Goal: Information Seeking & Learning: Learn about a topic

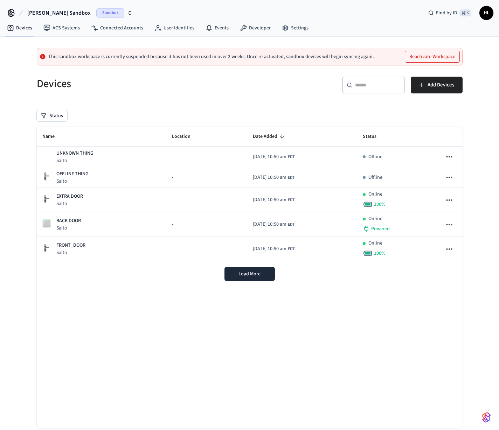
click at [47, 10] on span "[PERSON_NAME] Sandbox" at bounding box center [58, 13] width 63 height 8
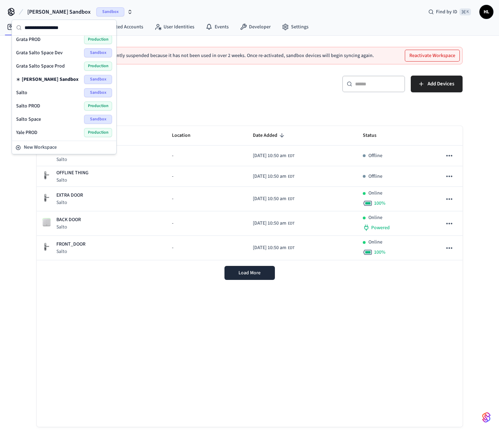
scroll to position [1, 0]
click at [50, 106] on div "Salto PROD Production" at bounding box center [64, 105] width 96 height 9
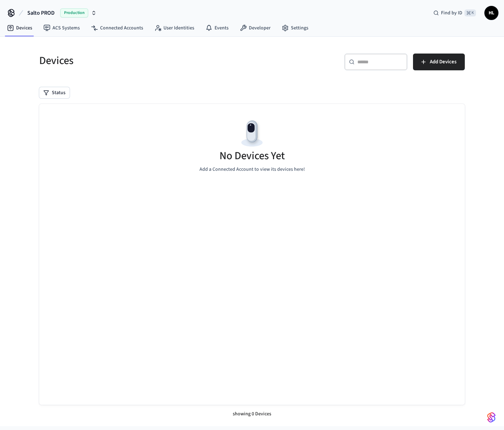
click at [75, 13] on span "Production" at bounding box center [74, 12] width 28 height 9
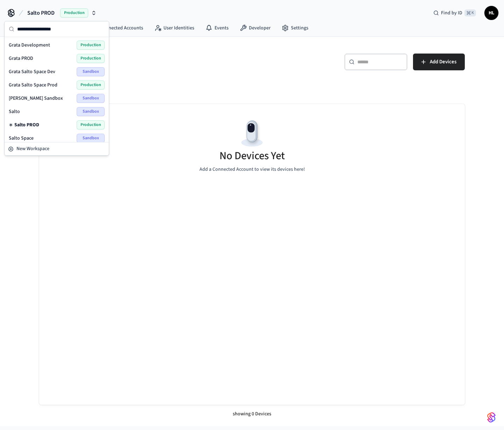
click at [82, 58] on span "Production" at bounding box center [91, 58] width 28 height 9
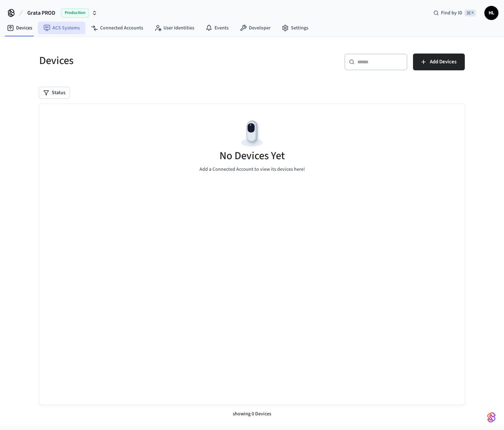
click at [69, 28] on link "ACS Systems" at bounding box center [62, 28] width 48 height 13
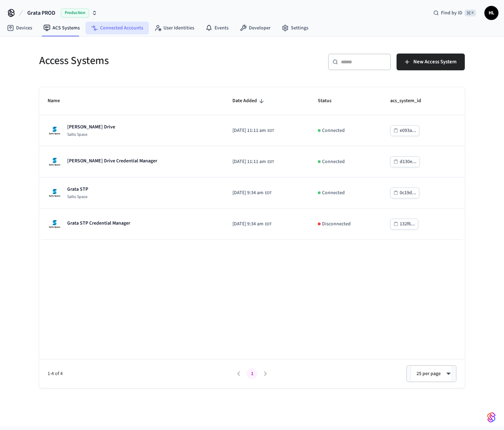
click at [107, 30] on link "Connected Accounts" at bounding box center [116, 28] width 63 height 13
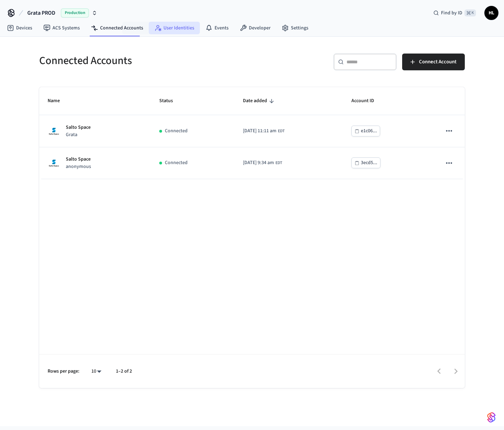
click at [166, 31] on link "User Identities" at bounding box center [174, 28] width 51 height 13
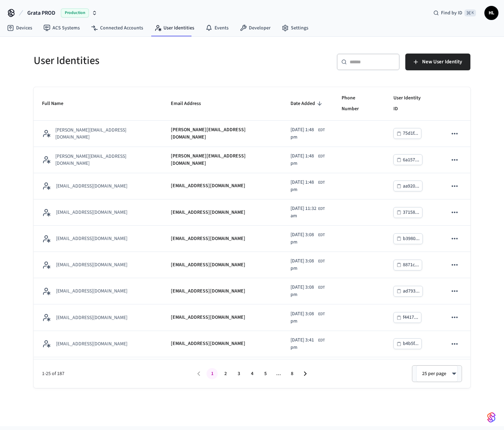
click at [383, 60] on input "text" at bounding box center [372, 61] width 45 height 7
paste input "**********"
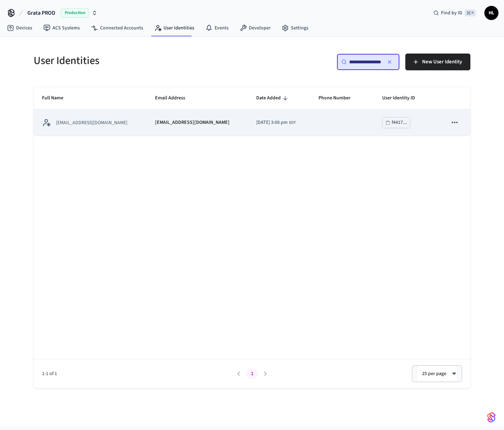
type input "**********"
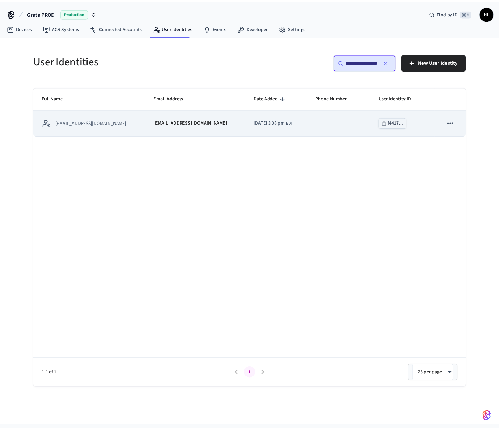
scroll to position [0, 0]
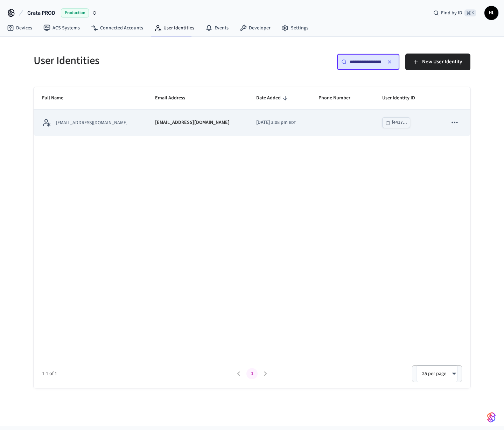
click at [80, 124] on p "[EMAIL_ADDRESS][DOMAIN_NAME]" at bounding box center [91, 122] width 71 height 7
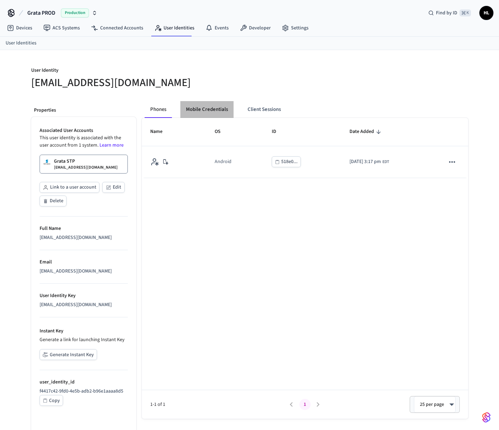
click at [206, 109] on button "Mobile Credentials" at bounding box center [206, 109] width 53 height 17
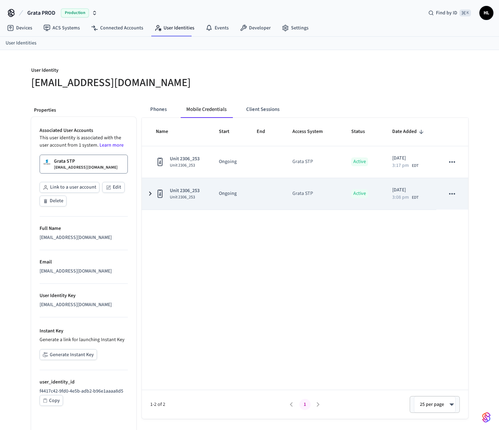
click at [151, 195] on icon "sticky table" at bounding box center [150, 193] width 8 height 9
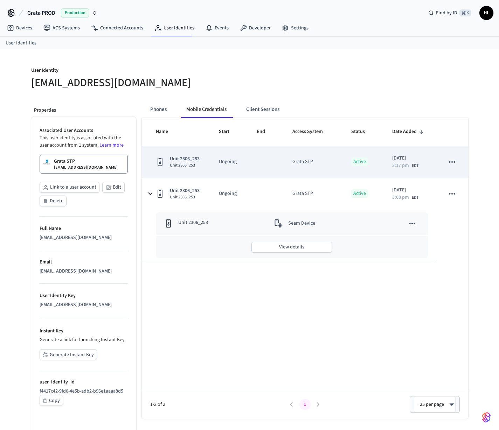
click at [152, 161] on td "Unit 2306_253 Unit 2306_253" at bounding box center [176, 162] width 69 height 32
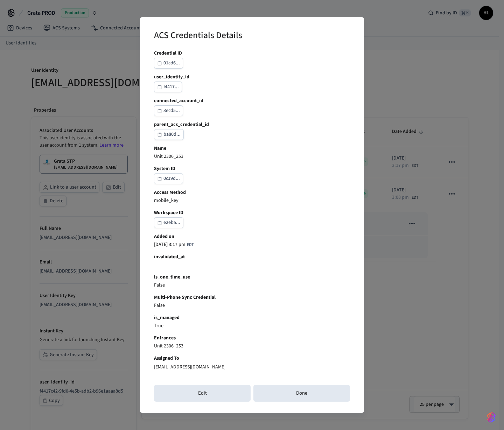
click at [124, 175] on div "ACS Credentials Details Credential ID 01cd6... user_identity_id f4417... connec…" at bounding box center [252, 215] width 504 height 430
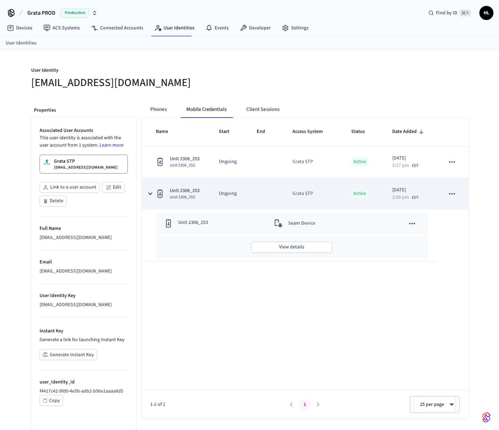
click at [149, 194] on icon "sticky table" at bounding box center [150, 193] width 4 height 2
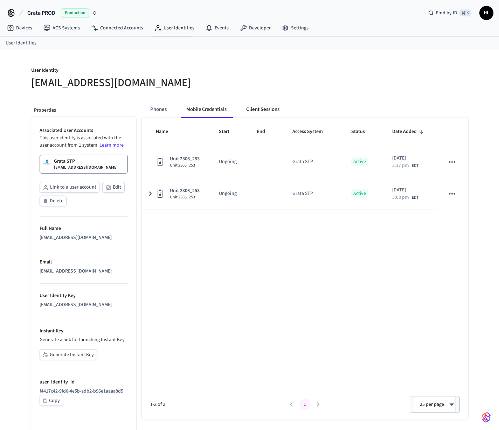
click at [268, 111] on button "Client Sessions" at bounding box center [262, 109] width 44 height 17
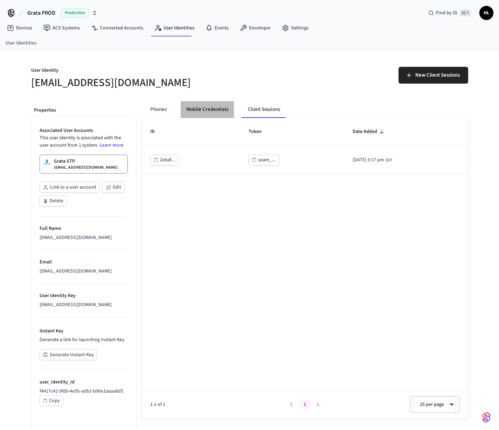
click at [218, 110] on button "Mobile Credentials" at bounding box center [207, 109] width 53 height 17
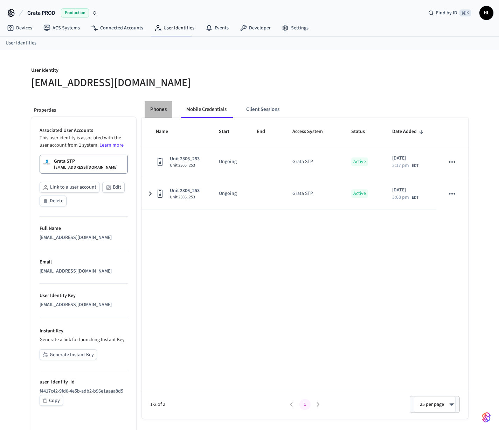
click at [164, 110] on button "Phones" at bounding box center [159, 109] width 28 height 17
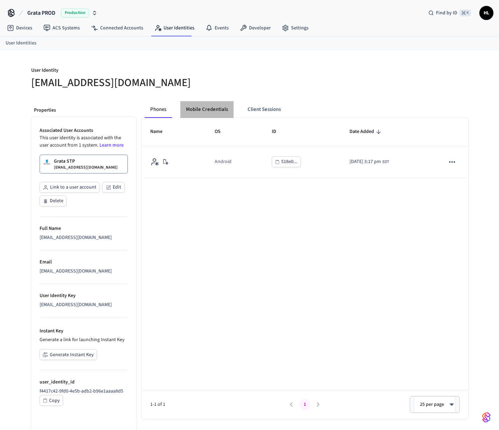
click at [224, 108] on button "Mobile Credentials" at bounding box center [206, 109] width 53 height 17
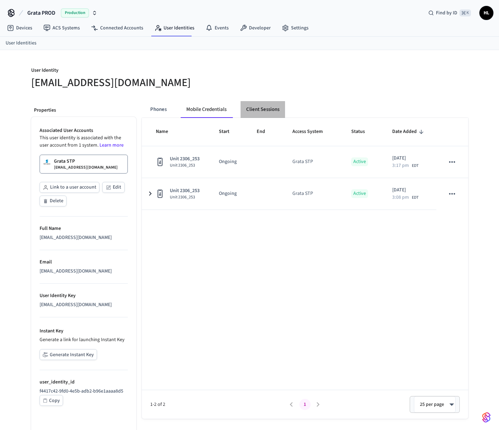
click at [252, 112] on button "Client Sessions" at bounding box center [262, 109] width 44 height 17
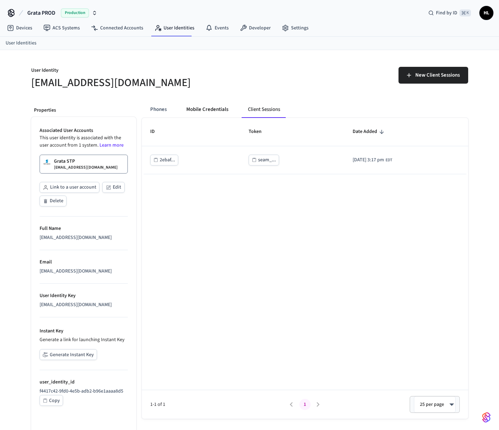
click at [204, 113] on button "Mobile Credentials" at bounding box center [207, 109] width 53 height 17
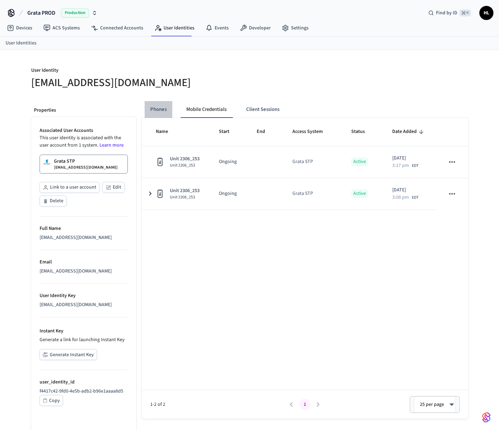
click at [162, 113] on button "Phones" at bounding box center [159, 109] width 28 height 17
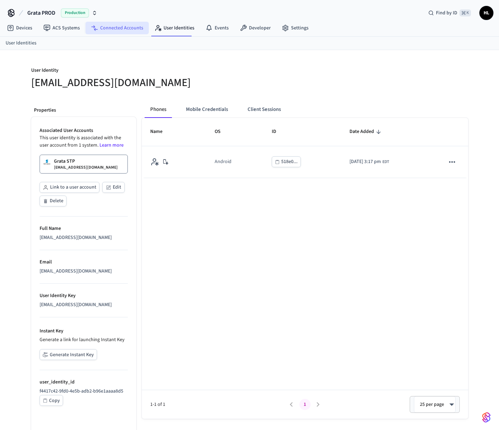
click at [109, 31] on link "Connected Accounts" at bounding box center [116, 28] width 63 height 13
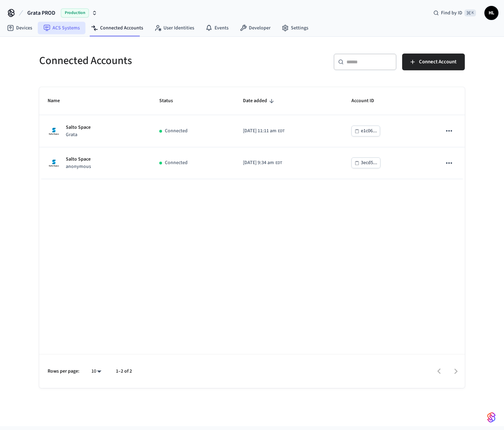
click at [76, 30] on link "ACS Systems" at bounding box center [62, 28] width 48 height 13
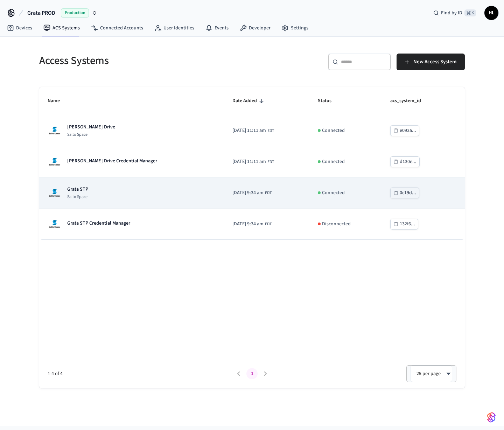
click at [111, 197] on div "Grata STP Salto Space" at bounding box center [132, 193] width 168 height 14
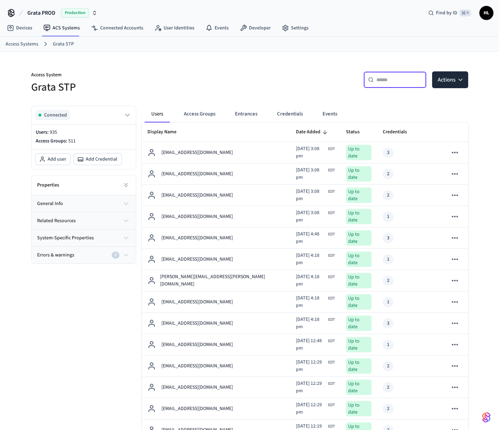
click at [386, 77] on input "text" at bounding box center [398, 79] width 45 height 7
paste input "**********"
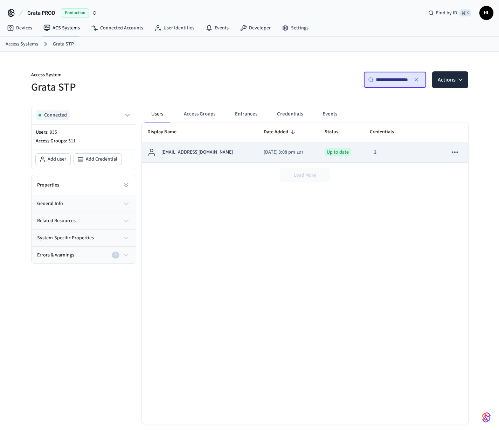
type input "**********"
click at [184, 150] on p "[EMAIL_ADDRESS][DOMAIN_NAME]" at bounding box center [196, 152] width 71 height 7
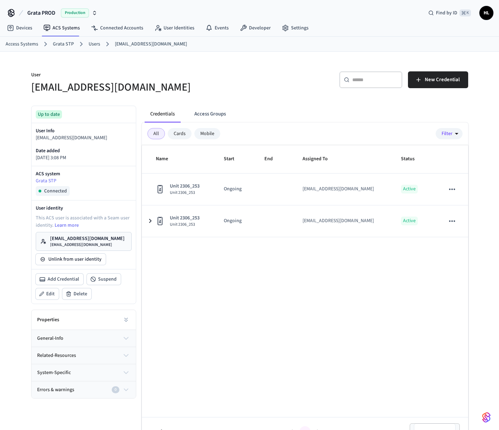
click at [202, 136] on div "Mobile" at bounding box center [207, 133] width 26 height 11
click at [211, 133] on div "Mobile" at bounding box center [207, 133] width 26 height 11
click at [182, 135] on div "Cards" at bounding box center [180, 133] width 24 height 11
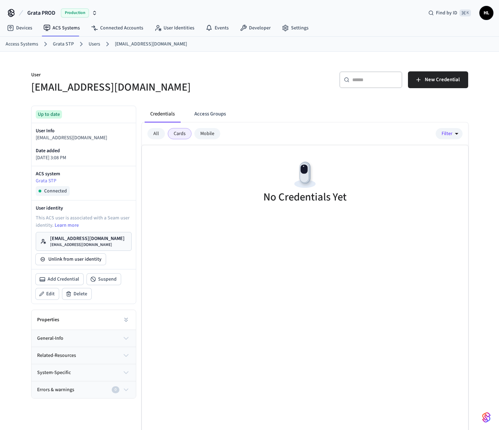
click at [158, 135] on div "All" at bounding box center [155, 133] width 17 height 11
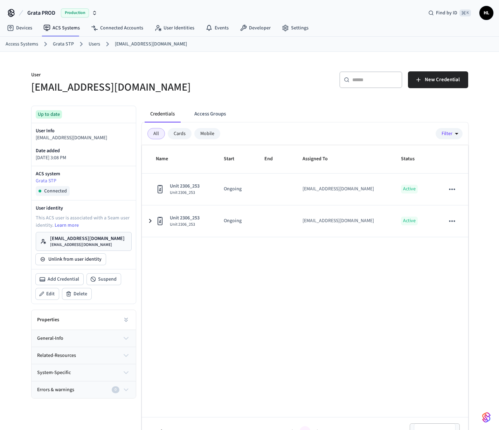
click at [187, 135] on div "Cards" at bounding box center [180, 133] width 24 height 11
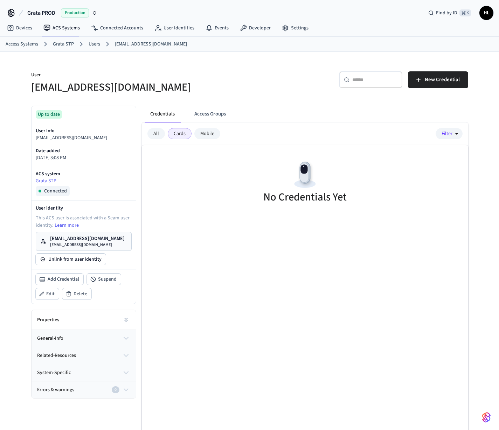
click at [203, 135] on div "Mobile" at bounding box center [207, 133] width 26 height 11
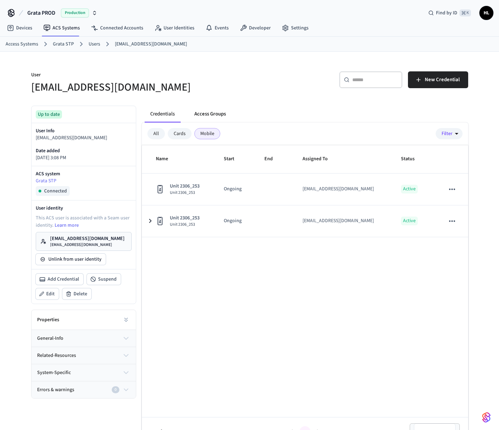
click at [207, 113] on button "Access Groups" at bounding box center [210, 114] width 43 height 17
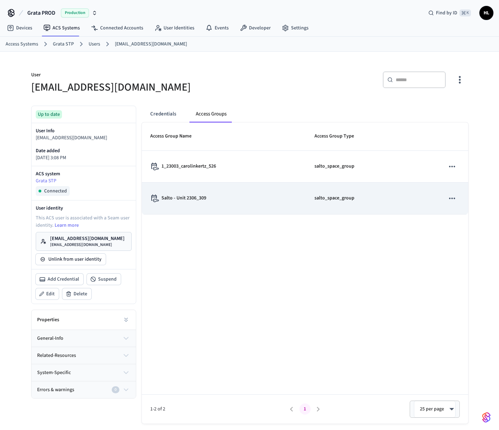
click at [198, 203] on td "Salto - Unit 2306_309" at bounding box center [224, 199] width 164 height 32
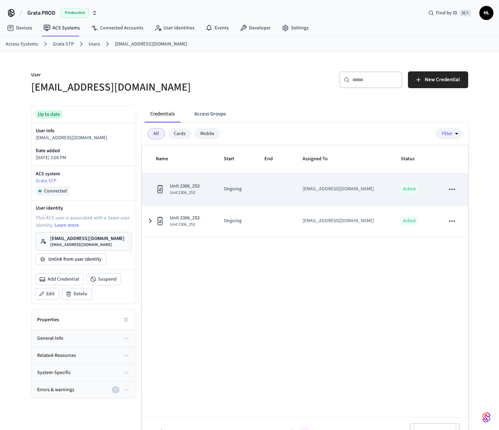
click at [247, 193] on p "Ongoing" at bounding box center [236, 188] width 24 height 7
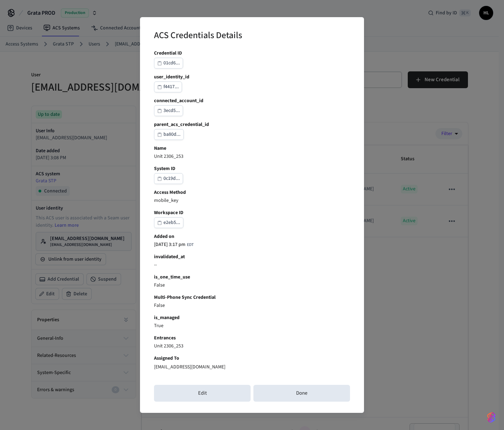
click at [401, 362] on div "ACS Credentials Details Credential ID 01cd6... user_identity_id f4417... connec…" at bounding box center [252, 215] width 504 height 430
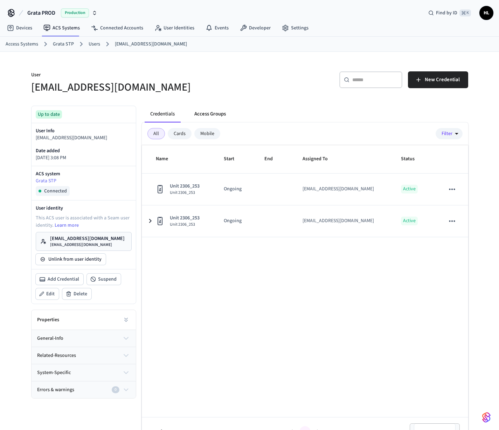
click at [208, 111] on button "Access Groups" at bounding box center [210, 114] width 43 height 17
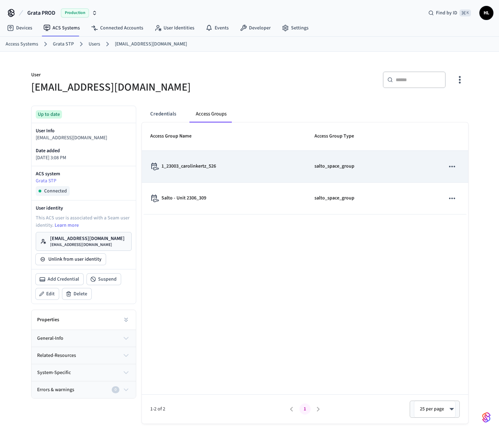
click at [192, 168] on p "1_23003_carolinkertz_526" at bounding box center [188, 166] width 55 height 7
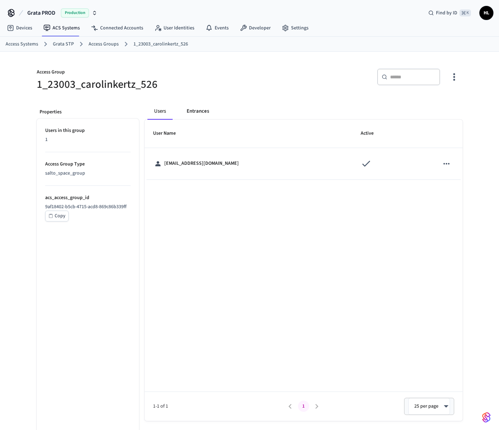
click at [192, 115] on button "Entrances" at bounding box center [198, 111] width 34 height 17
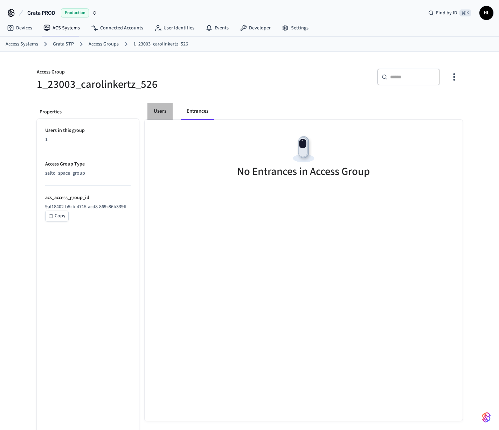
click at [158, 111] on button "Users" at bounding box center [159, 111] width 25 height 17
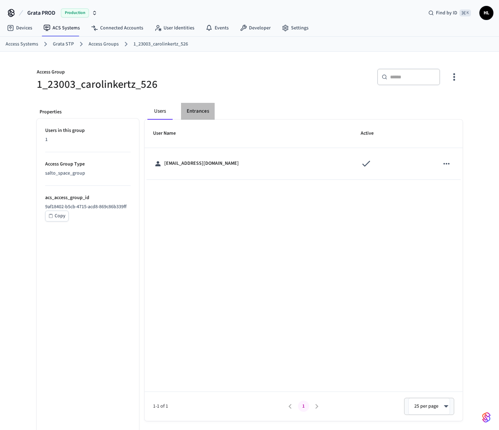
click at [189, 118] on button "Entrances" at bounding box center [198, 111] width 34 height 17
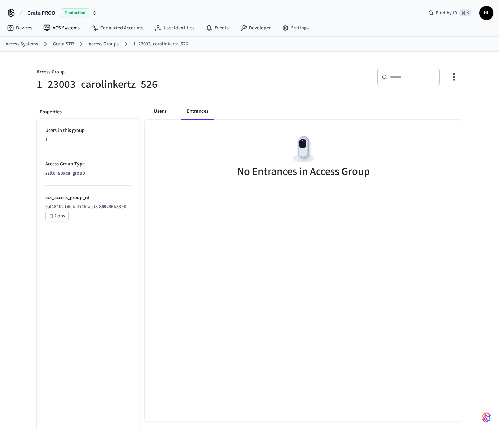
click at [157, 117] on button "Users" at bounding box center [159, 111] width 25 height 17
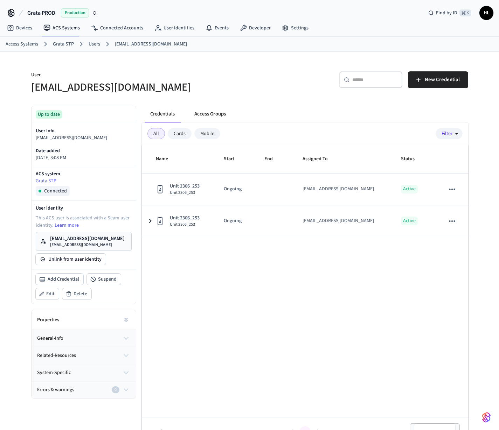
click at [213, 111] on button "Access Groups" at bounding box center [210, 114] width 43 height 17
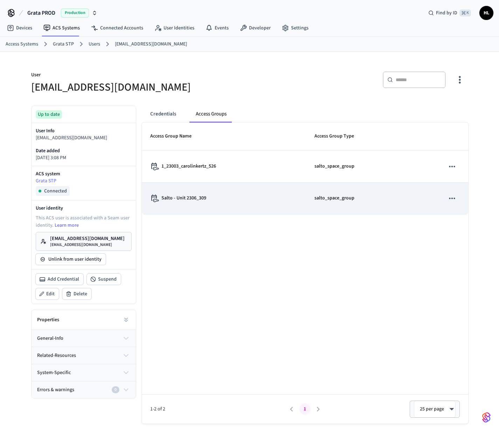
click at [195, 194] on td "Salto - Unit 2306_309" at bounding box center [224, 199] width 164 height 32
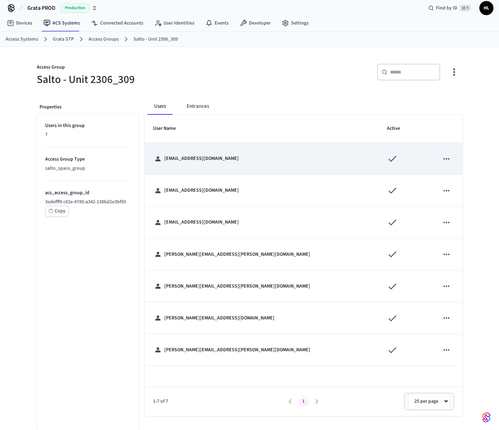
scroll to position [11, 0]
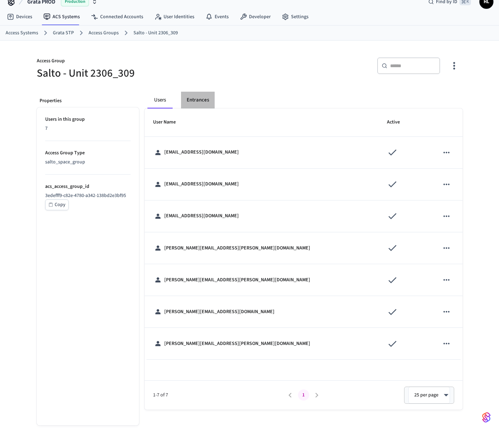
click at [202, 100] on button "Entrances" at bounding box center [198, 100] width 34 height 17
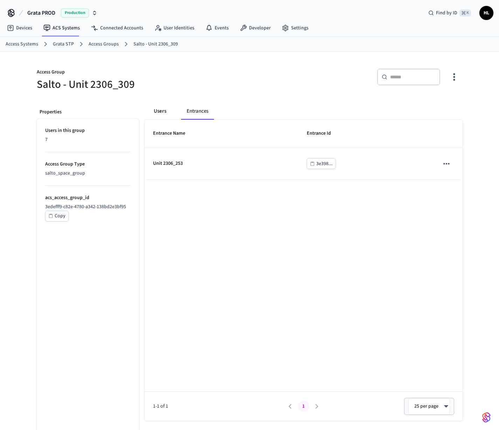
click at [162, 114] on button "Users" at bounding box center [159, 111] width 25 height 17
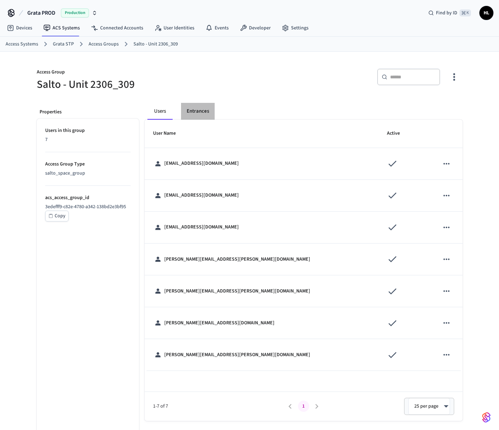
click at [190, 117] on button "Entrances" at bounding box center [198, 111] width 34 height 17
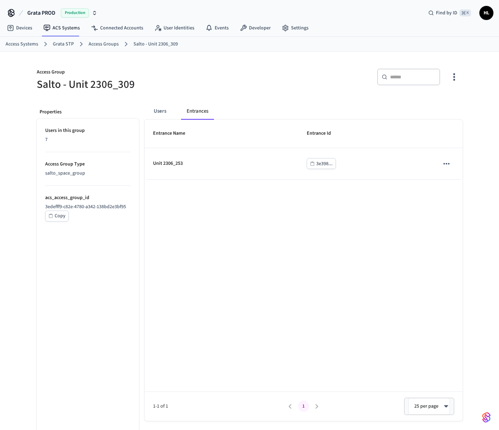
click at [110, 40] on ol "Access Systems Grata STP Access Groups Salto - Unit 2306_309" at bounding box center [252, 44] width 493 height 9
click at [111, 41] on link "Access Groups" at bounding box center [104, 44] width 30 height 7
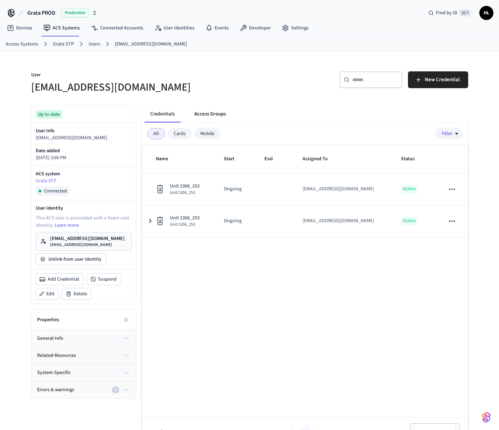
click at [203, 117] on button "Access Groups" at bounding box center [210, 114] width 43 height 17
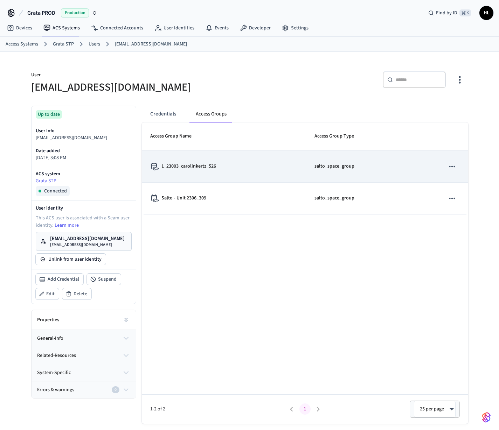
click at [186, 164] on p "1_23003_carolinkertz_526" at bounding box center [188, 166] width 55 height 7
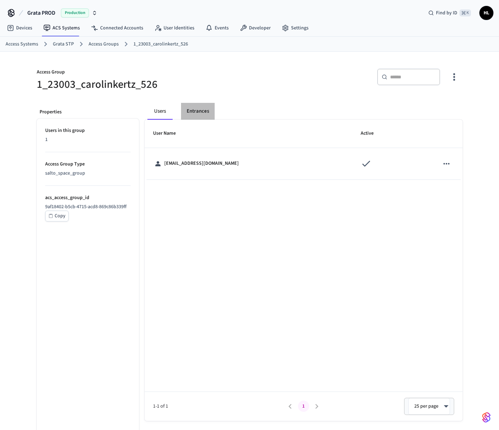
click at [206, 107] on button "Entrances" at bounding box center [198, 111] width 34 height 17
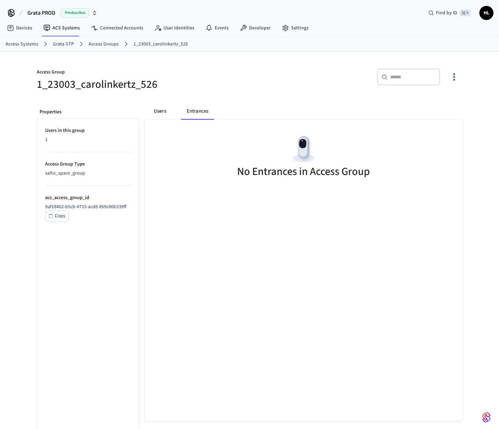
click at [170, 110] on button "Users" at bounding box center [159, 111] width 25 height 17
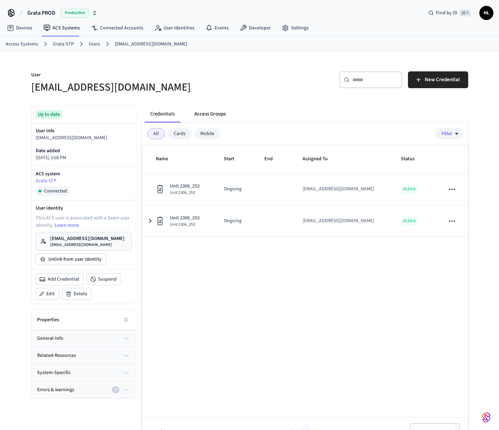
click at [215, 114] on button "Access Groups" at bounding box center [210, 114] width 43 height 17
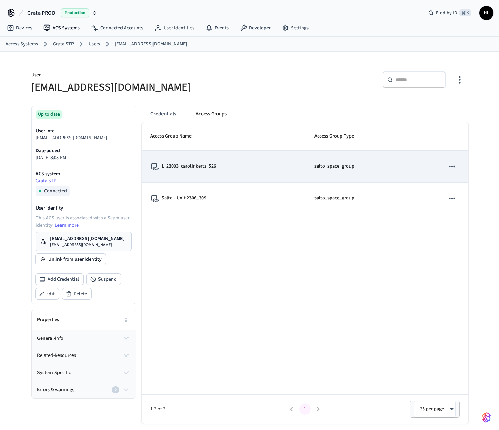
click at [209, 170] on p "1_23003_carolinkertz_526" at bounding box center [188, 166] width 55 height 7
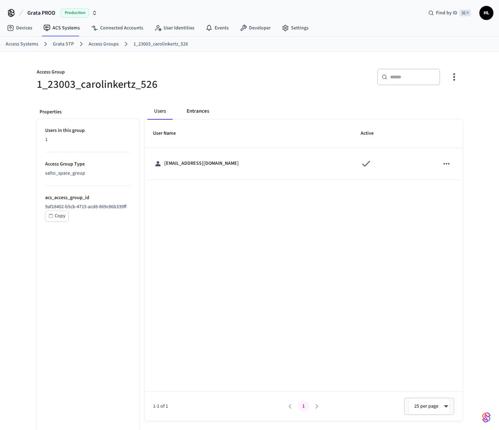
click at [202, 117] on button "Entrances" at bounding box center [198, 111] width 34 height 17
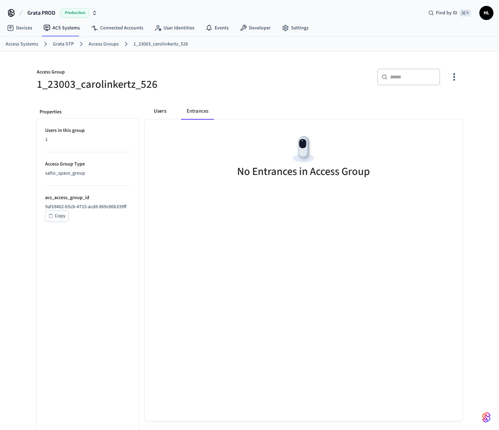
click at [156, 115] on button "Users" at bounding box center [159, 111] width 25 height 17
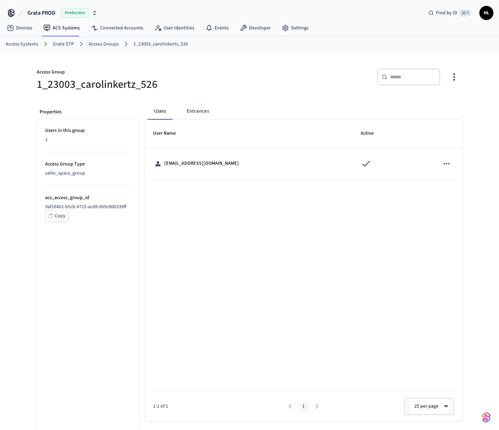
click at [98, 45] on link "Access Groups" at bounding box center [104, 44] width 30 height 7
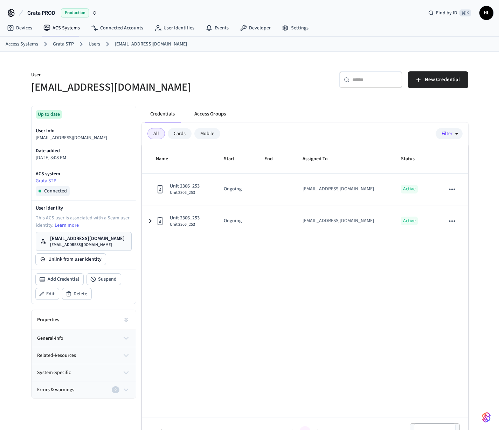
click at [218, 114] on button "Access Groups" at bounding box center [210, 114] width 43 height 17
